Goal: Task Accomplishment & Management: Use online tool/utility

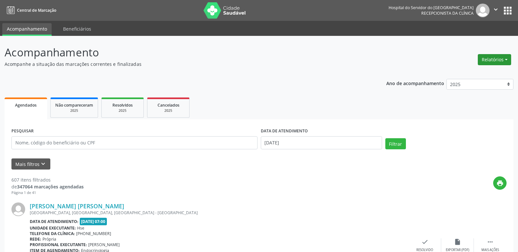
click at [490, 63] on button "Relatórios" at bounding box center [493, 59] width 33 height 11
click at [472, 76] on link "Agendamentos" at bounding box center [476, 73] width 70 height 9
select select "7"
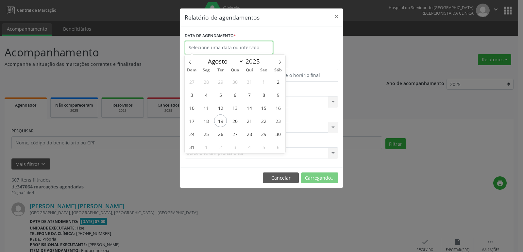
click at [229, 49] on input "text" at bounding box center [229, 47] width 88 height 13
click at [234, 123] on span "20" at bounding box center [234, 121] width 13 height 13
type input "[DATE]"
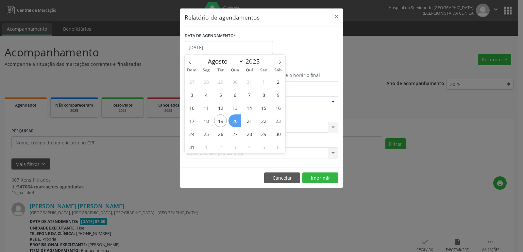
click at [234, 124] on span "20" at bounding box center [234, 121] width 13 height 13
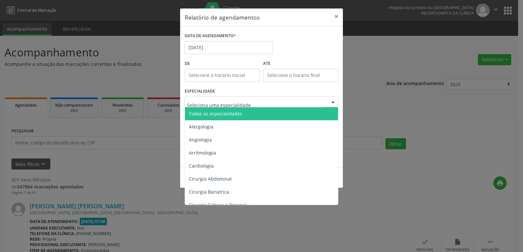
click at [225, 114] on span "Todas as especialidades" at bounding box center [215, 114] width 53 height 6
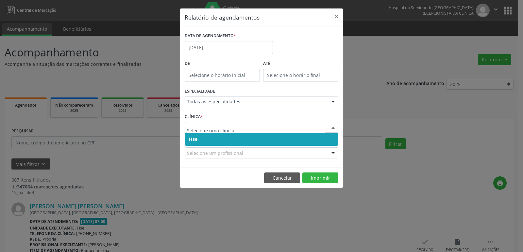
click at [208, 138] on span "Hse" at bounding box center [261, 139] width 153 height 13
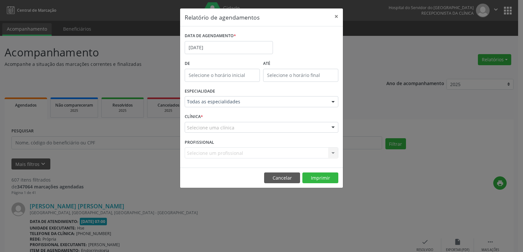
click at [203, 133] on div "Selecione uma clínica" at bounding box center [261, 127] width 153 height 11
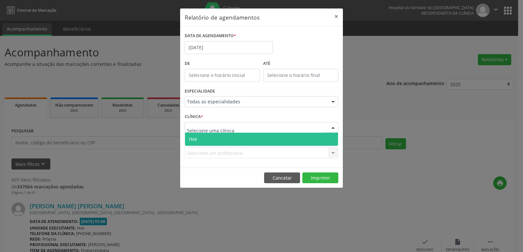
click at [208, 139] on span "Hse" at bounding box center [261, 139] width 153 height 13
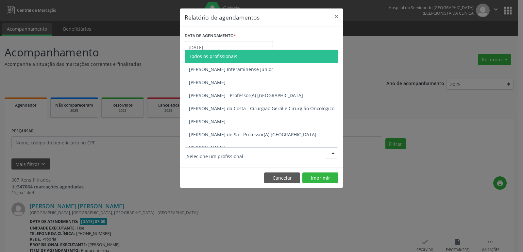
click at [210, 57] on span "Todos os profissionais" at bounding box center [213, 56] width 48 height 6
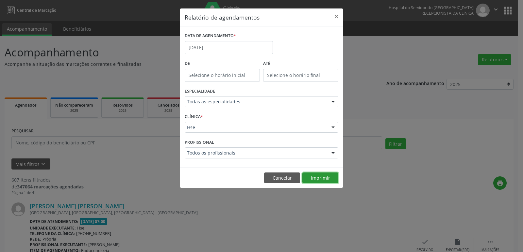
click at [318, 178] on button "Imprimir" at bounding box center [320, 178] width 36 height 11
